Goal: Communication & Community: Participate in discussion

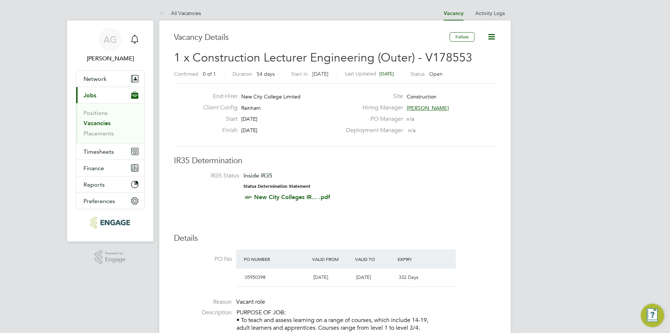
click at [99, 127] on li "Vacancies" at bounding box center [110, 125] width 55 height 10
click at [103, 120] on link "Vacancies" at bounding box center [96, 123] width 27 height 7
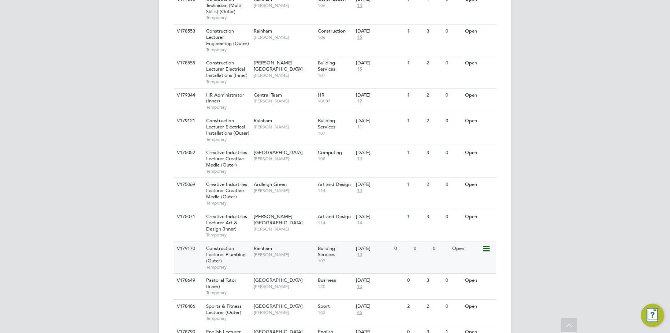
scroll to position [680, 0]
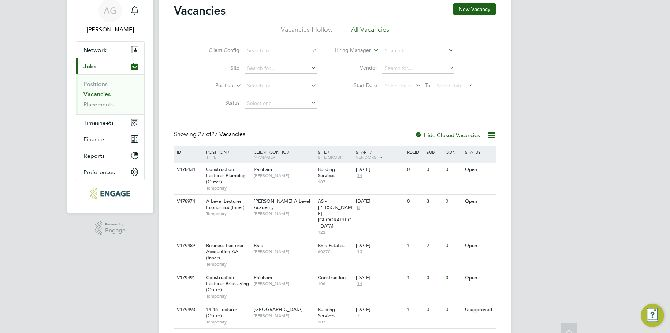
scroll to position [0, 0]
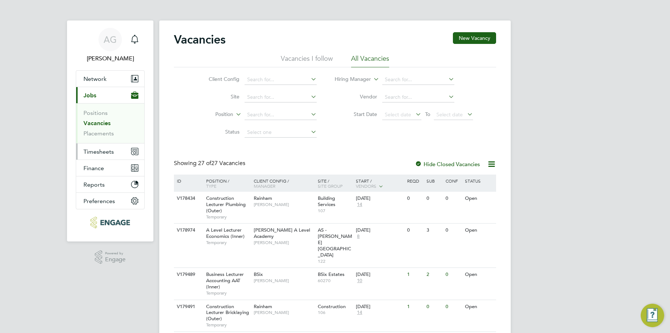
click at [111, 156] on button "Timesheets" at bounding box center [110, 152] width 68 height 16
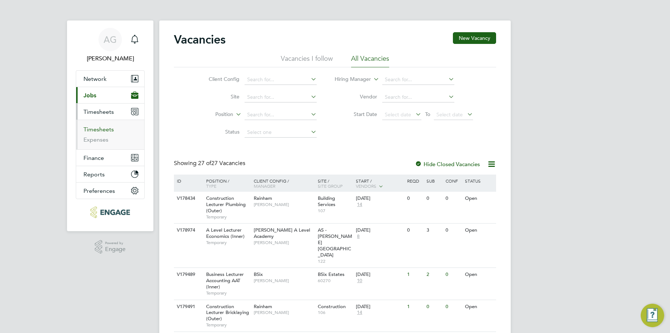
click at [109, 133] on link "Timesheets" at bounding box center [98, 129] width 30 height 7
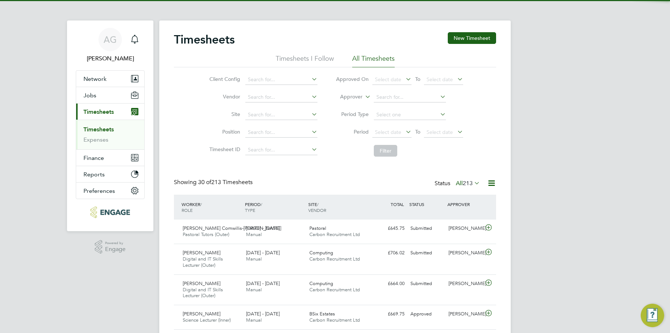
scroll to position [25, 64]
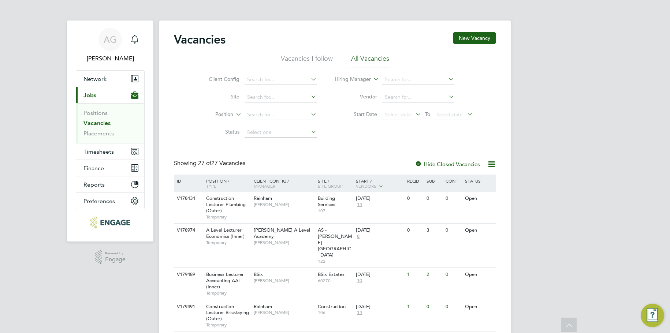
scroll to position [293, 0]
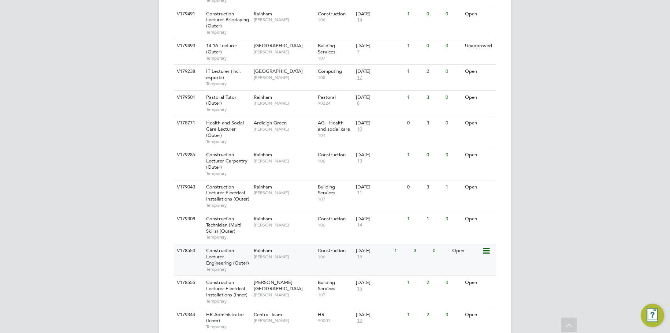
click at [421, 244] on div "3" at bounding box center [421, 251] width 19 height 14
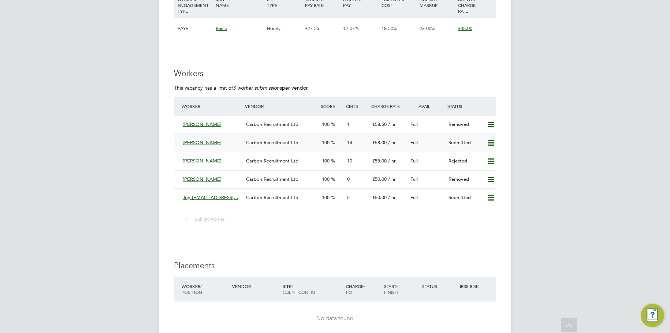
click at [347, 142] on span "14" at bounding box center [349, 142] width 5 height 6
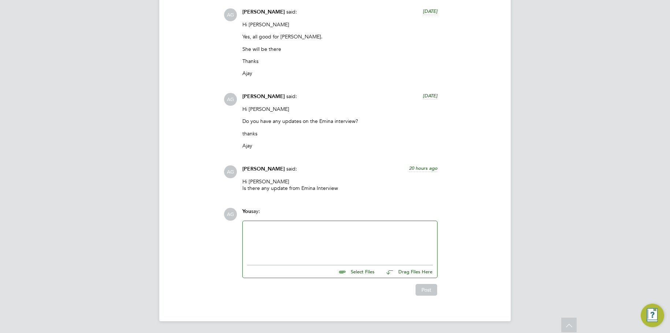
click at [309, 239] on div at bounding box center [340, 241] width 186 height 31
click at [425, 290] on button "Post" at bounding box center [427, 290] width 22 height 12
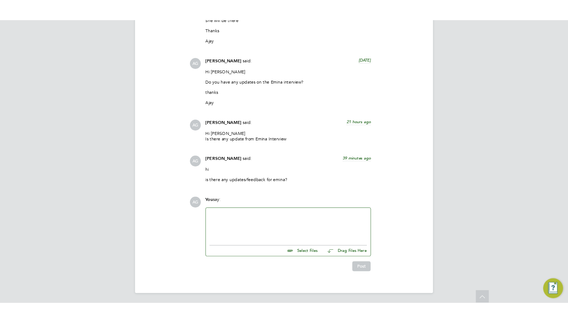
scroll to position [1282, 0]
